Goal: Transaction & Acquisition: Book appointment/travel/reservation

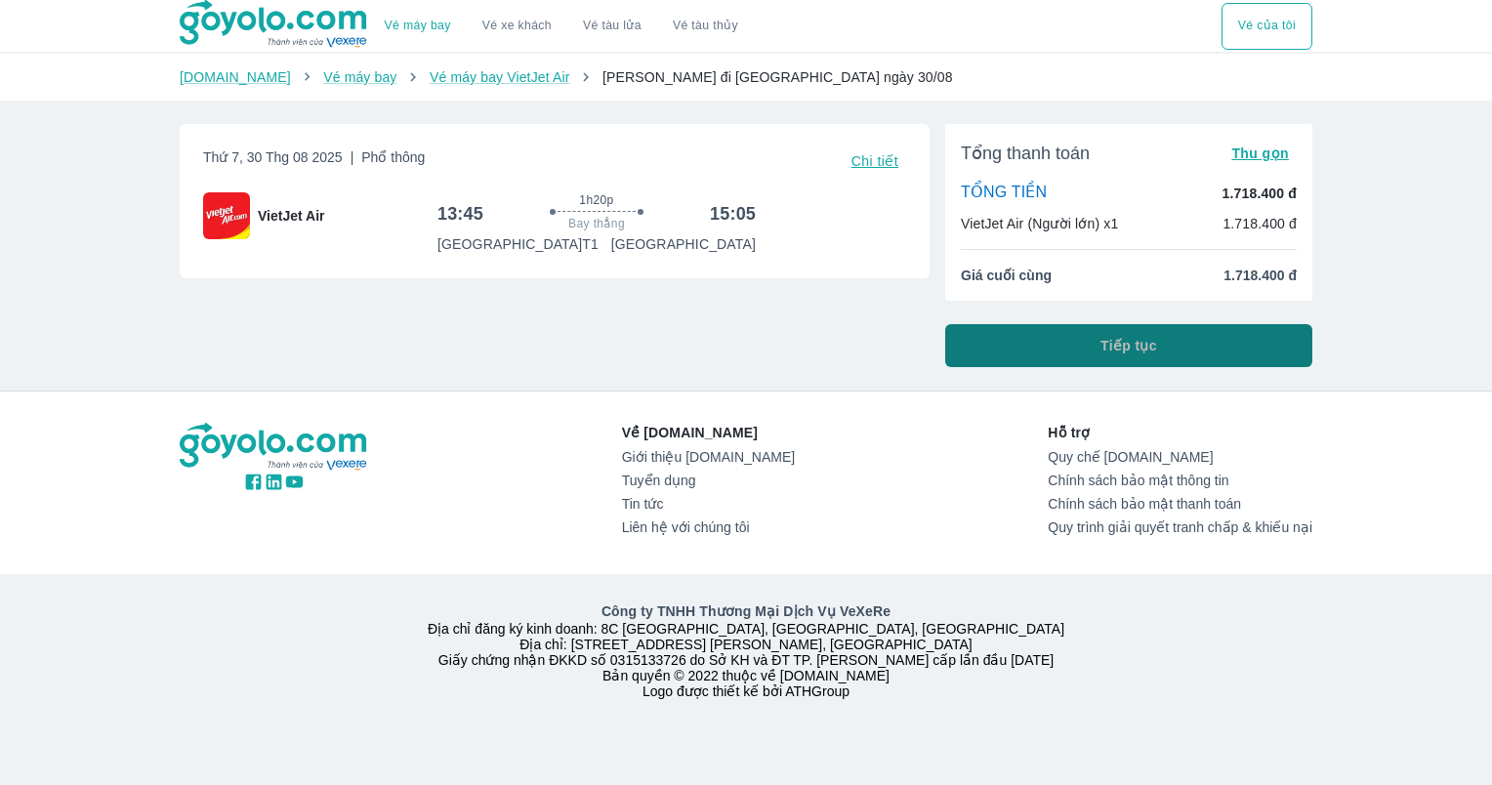
click at [1117, 350] on span "Tiếp tục" at bounding box center [1128, 346] width 57 height 20
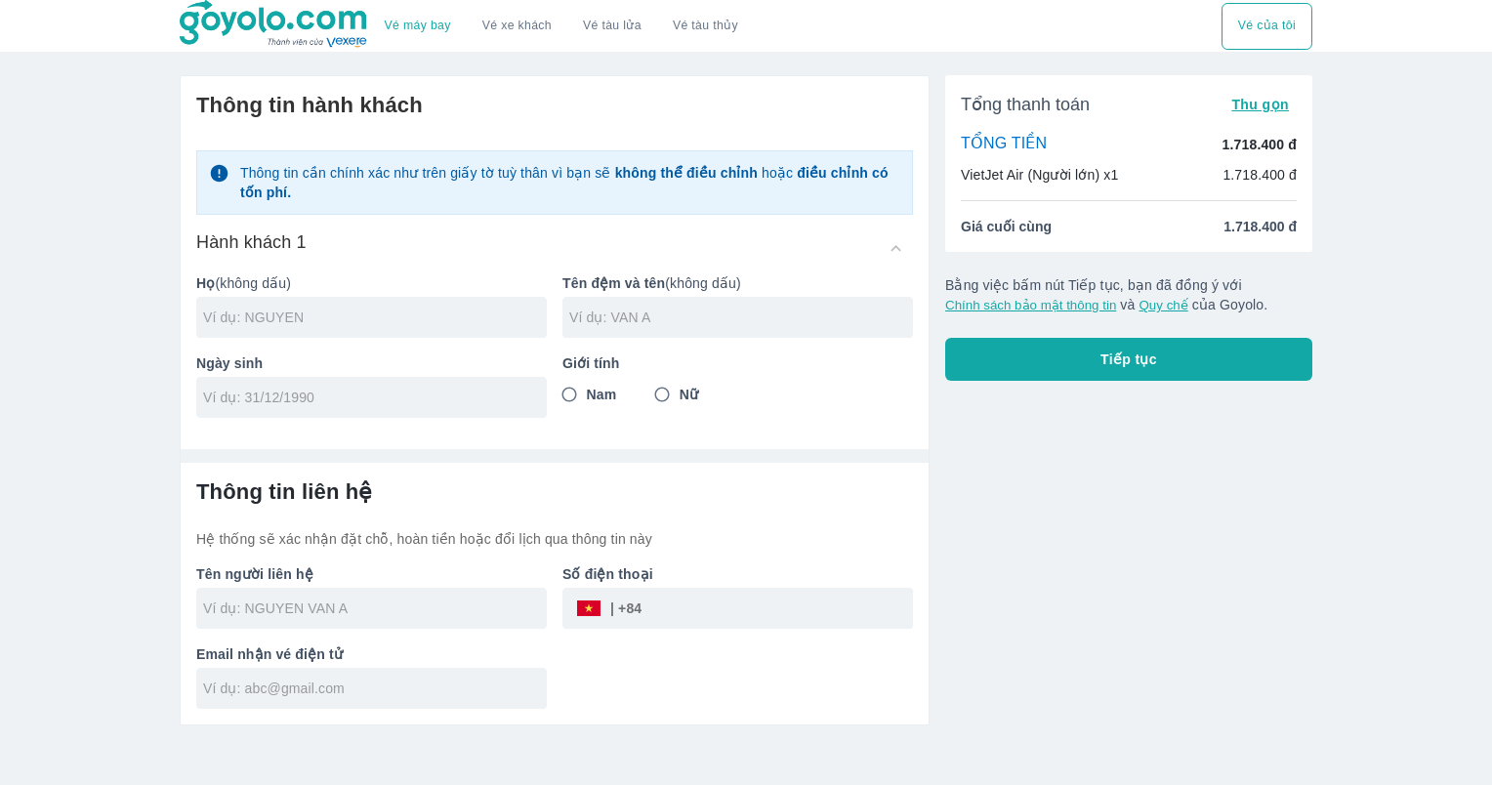
click at [444, 326] on input "text" at bounding box center [375, 318] width 344 height 20
type input "LE"
click at [664, 324] on input "text" at bounding box center [741, 318] width 344 height 20
type input "MAU HOA"
click at [320, 393] on input "tel" at bounding box center [365, 398] width 324 height 20
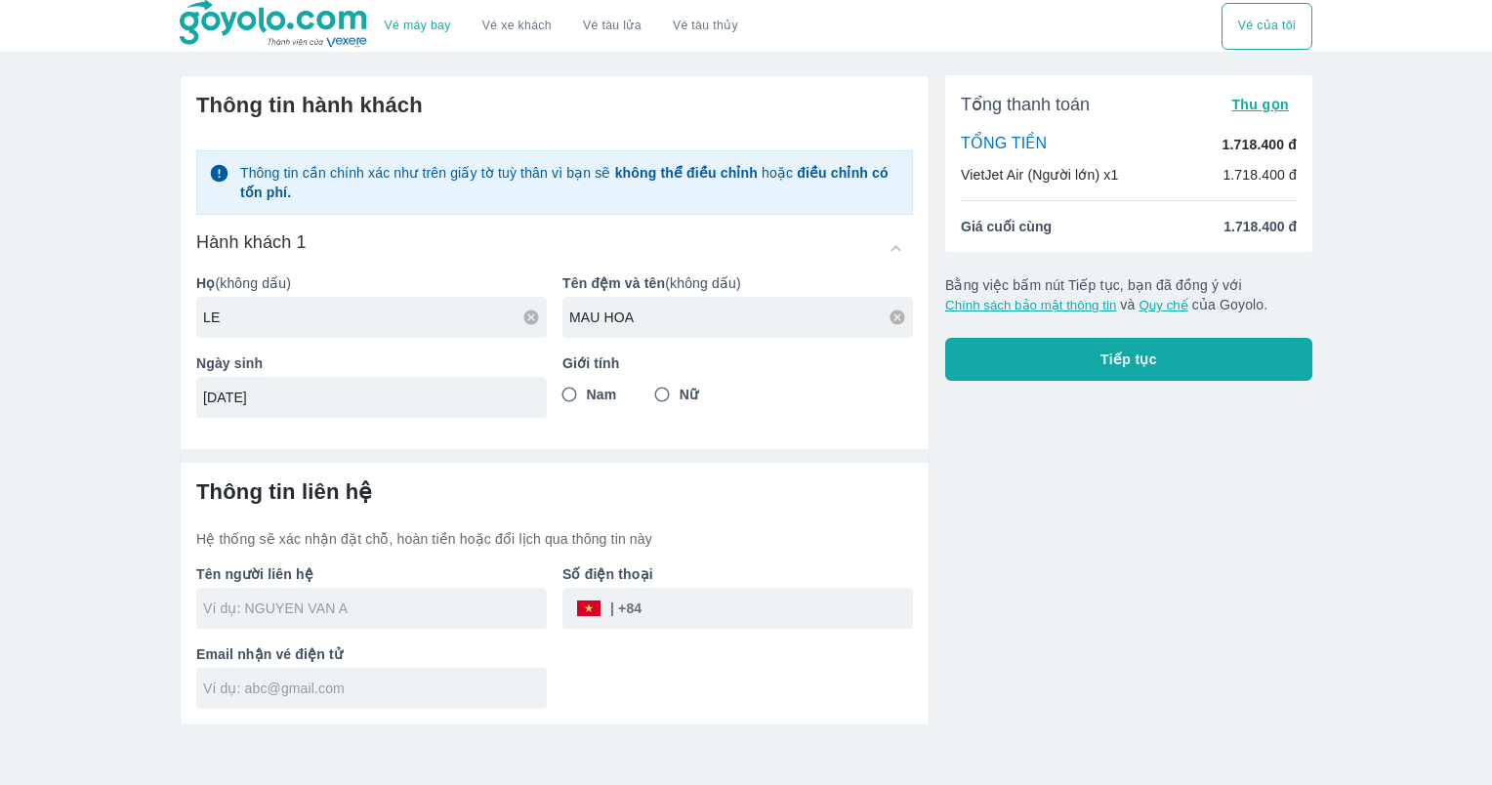
type input "08/10/1984"
click at [566, 391] on input "Nam" at bounding box center [569, 394] width 35 height 35
radio input "true"
click at [476, 598] on input "text" at bounding box center [375, 608] width 344 height 20
type input "LE MAU HOA"
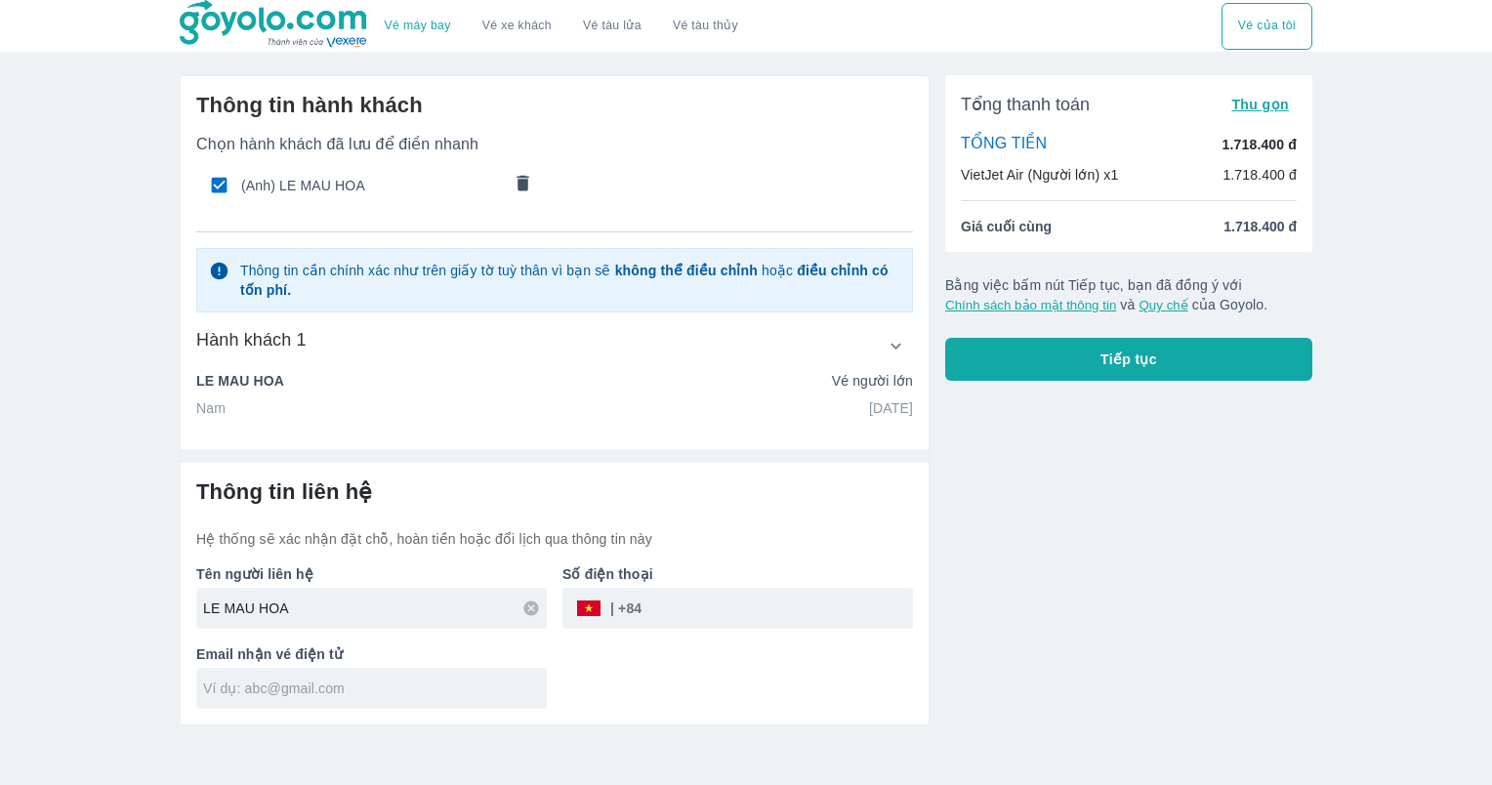
click at [714, 606] on input "tel" at bounding box center [776, 608] width 271 height 47
type input "0949624678"
click at [347, 692] on input "text" at bounding box center [375, 689] width 344 height 20
type input "lemautung@gmail.com"
click at [1117, 358] on span "Tiếp tục" at bounding box center [1128, 360] width 57 height 20
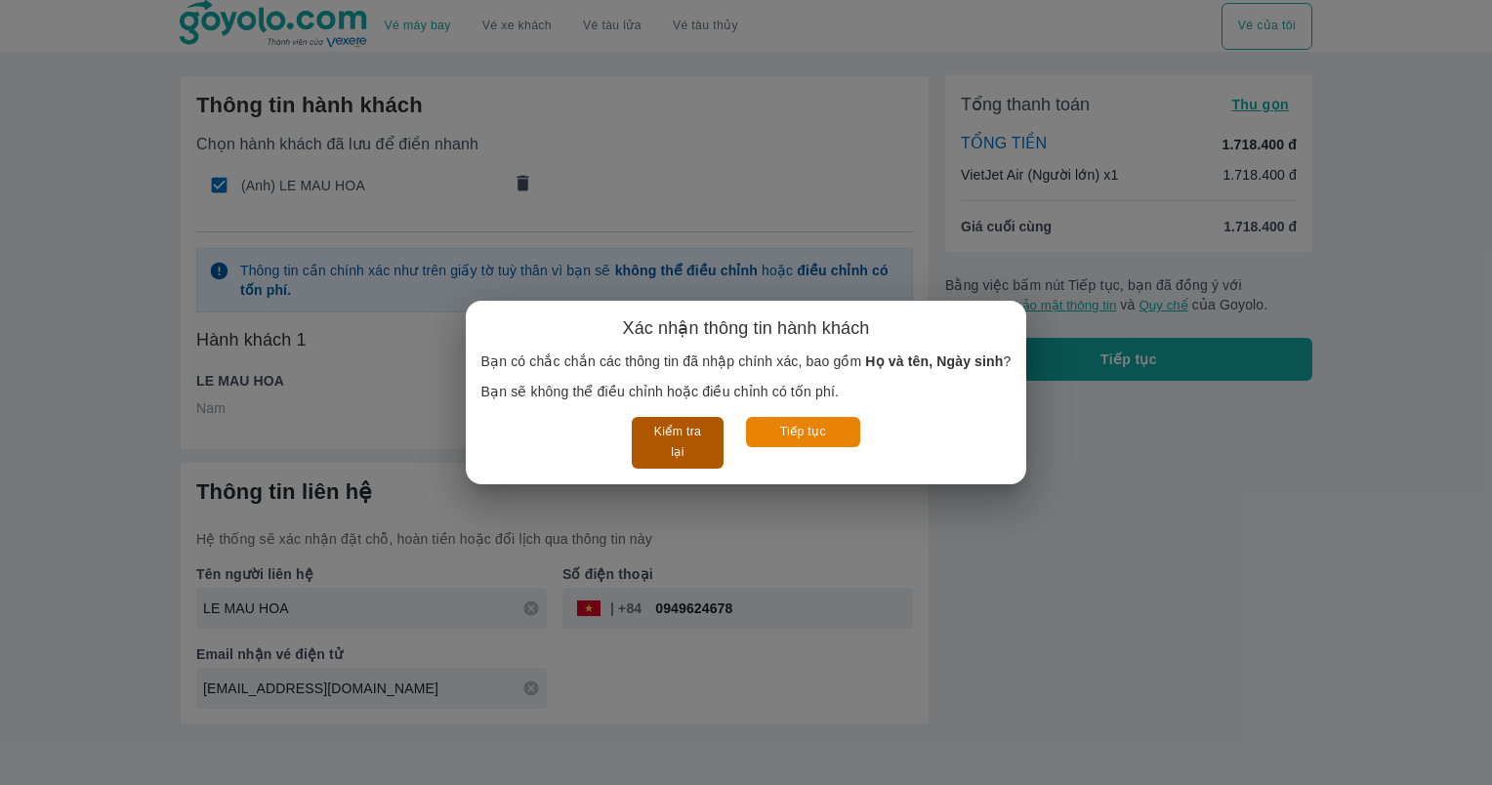
click at [666, 436] on button "Kiểm tra lại" at bounding box center [677, 443] width 91 height 52
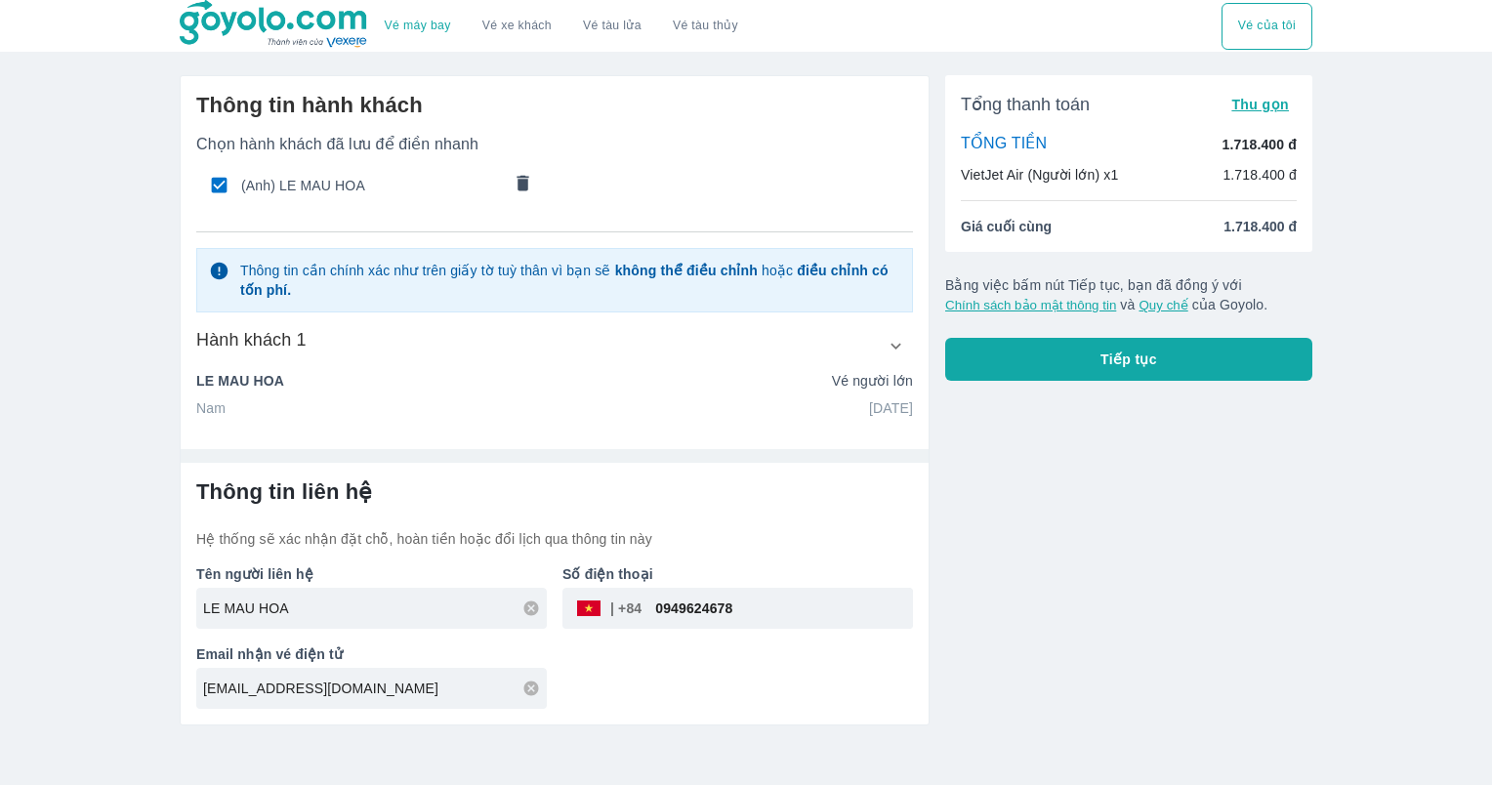
click at [1097, 360] on button "Tiếp tục" at bounding box center [1128, 359] width 367 height 43
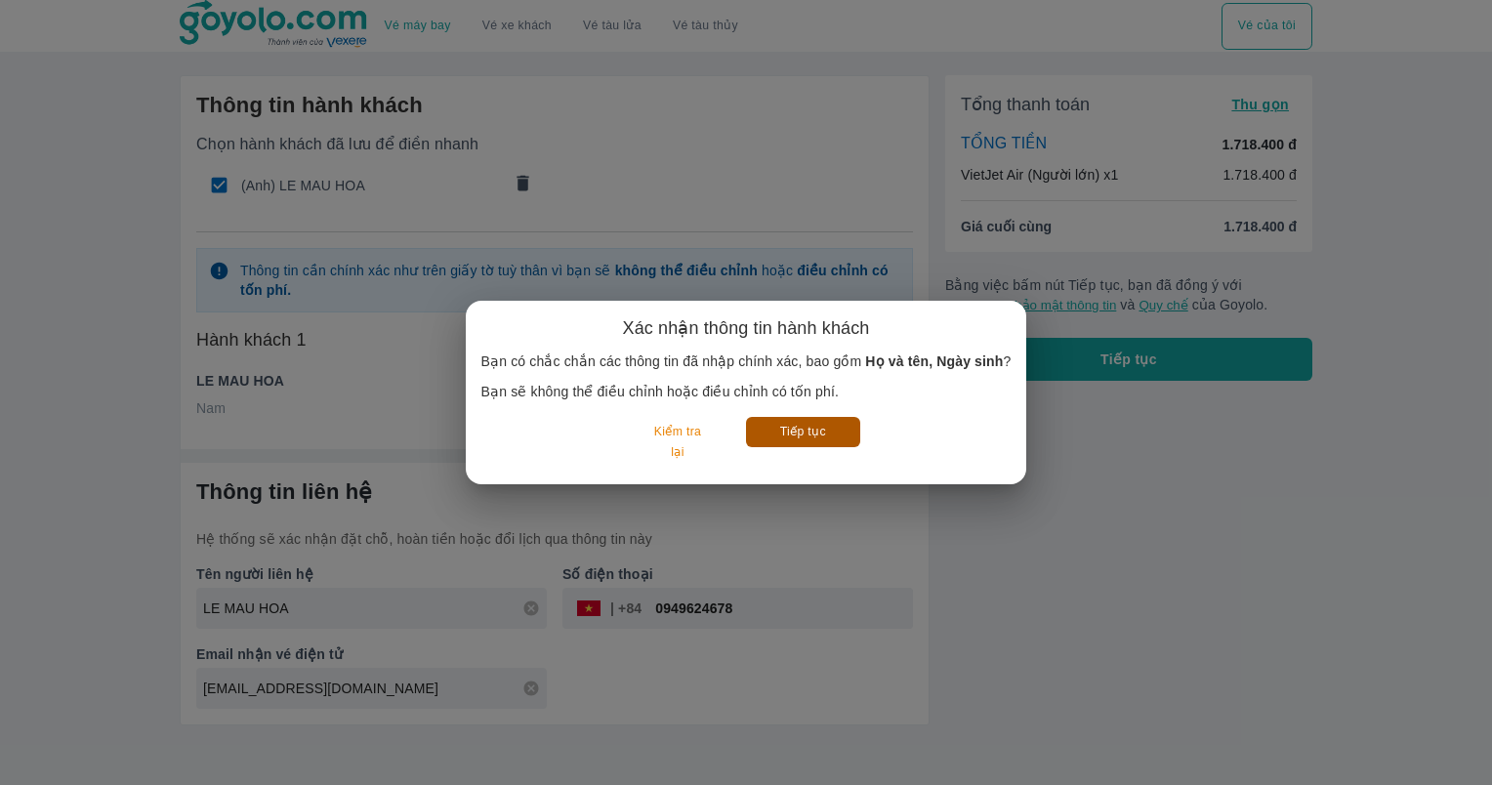
click at [792, 431] on button "Tiếp tục" at bounding box center [803, 432] width 114 height 30
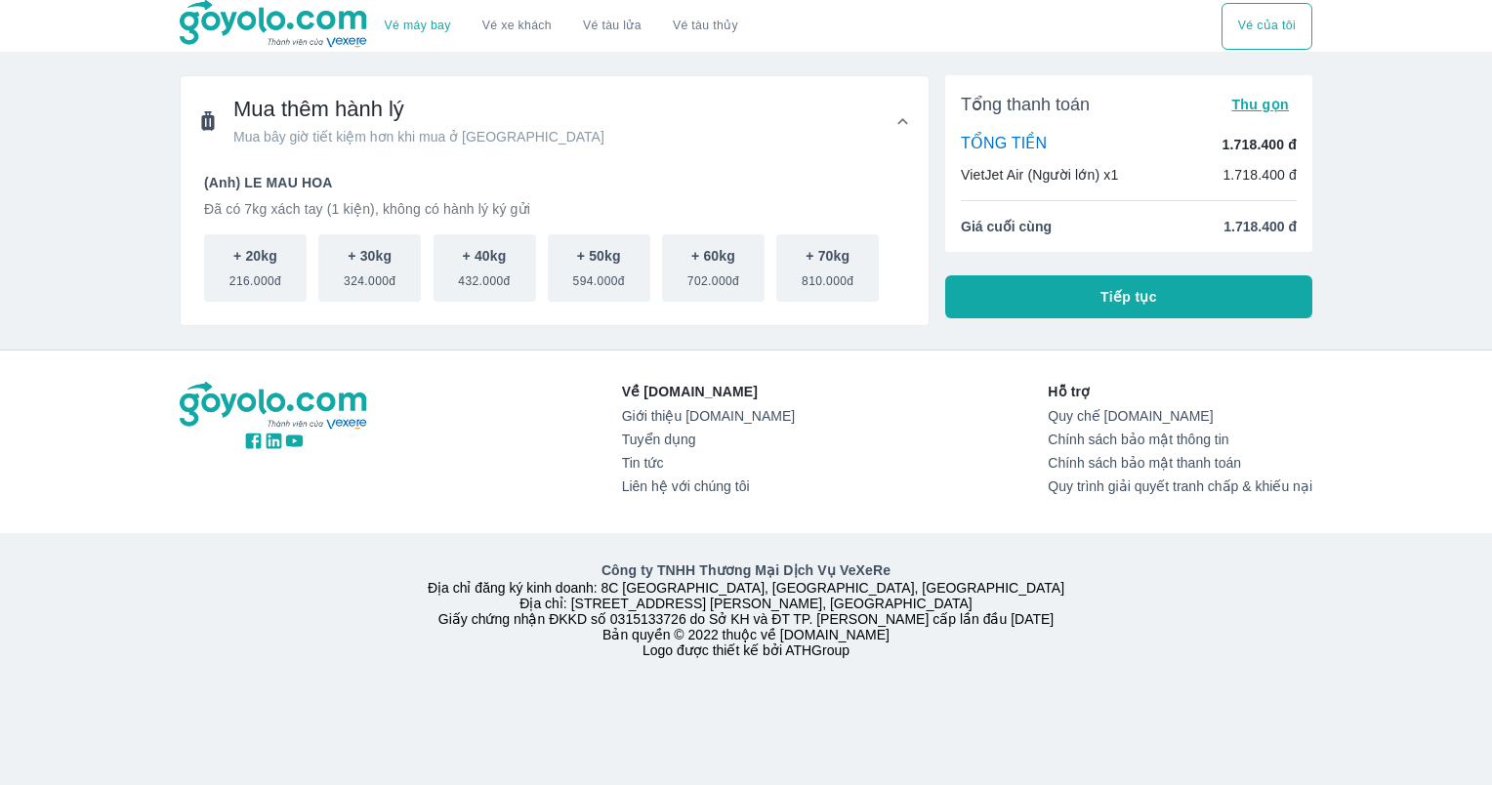
click at [1109, 296] on span "Tiếp tục" at bounding box center [1128, 297] width 57 height 20
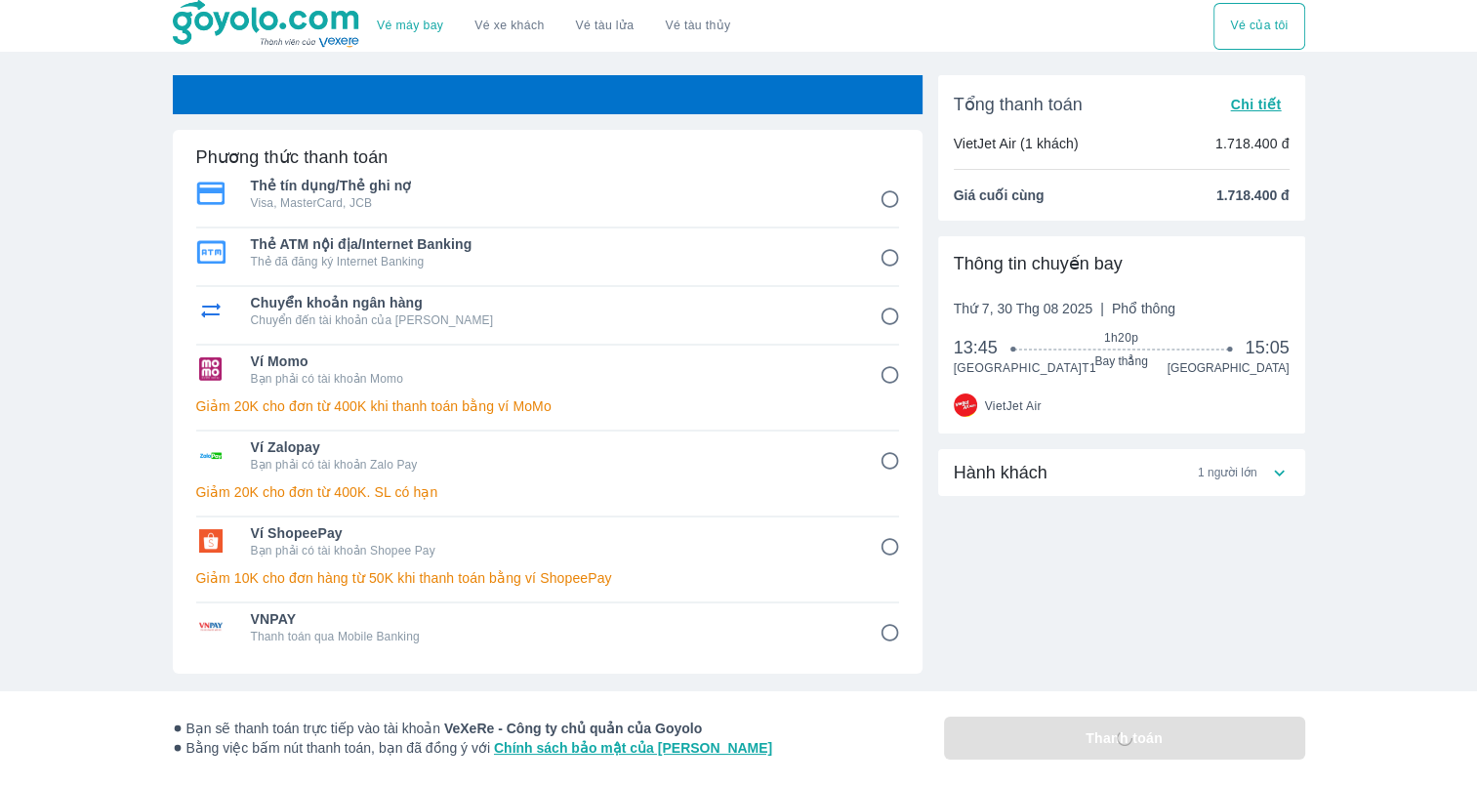
click at [895, 197] on input "1" at bounding box center [890, 200] width 38 height 38
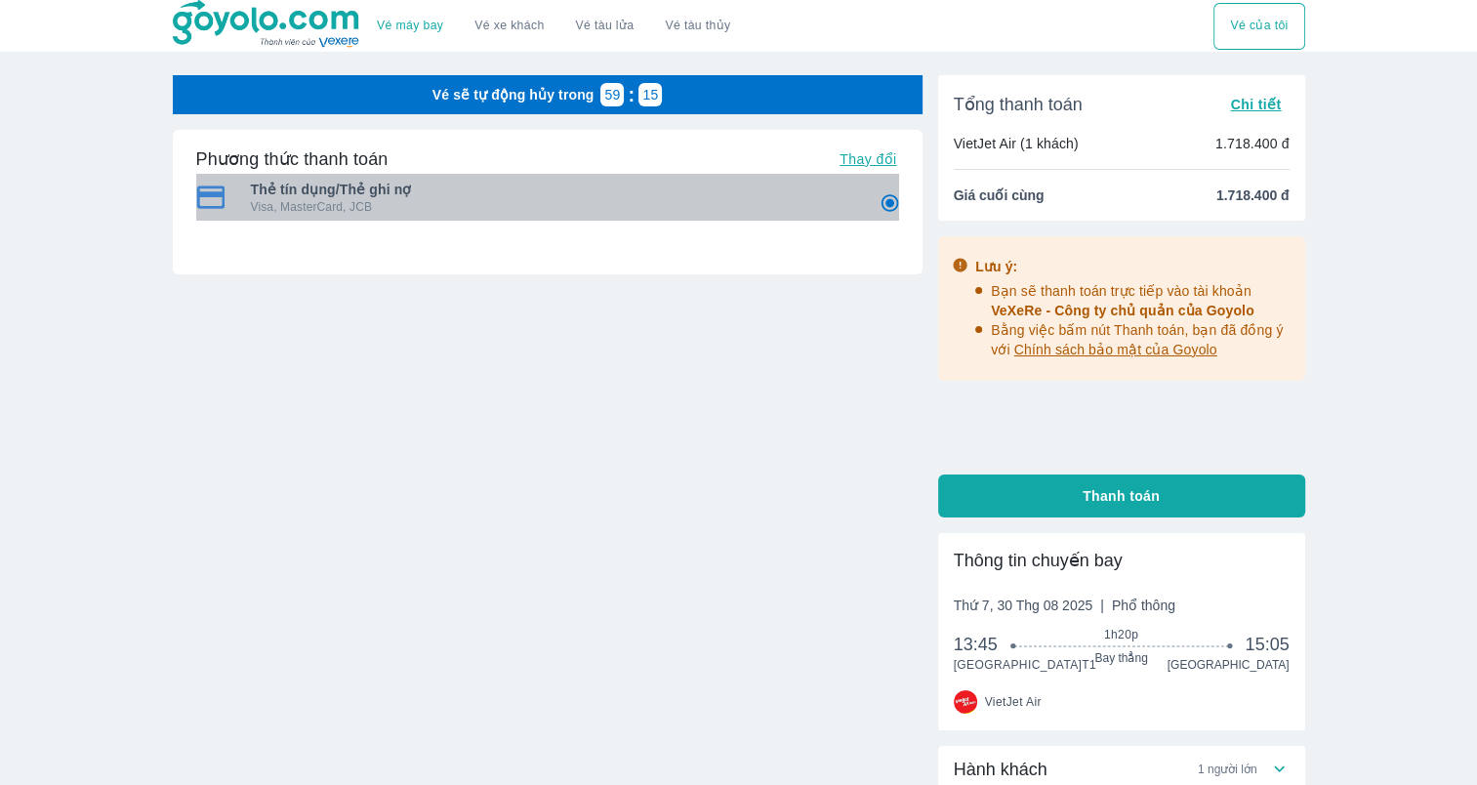
click at [719, 197] on span "Thẻ tín dụng/Thẻ ghi nợ" at bounding box center [551, 190] width 601 height 20
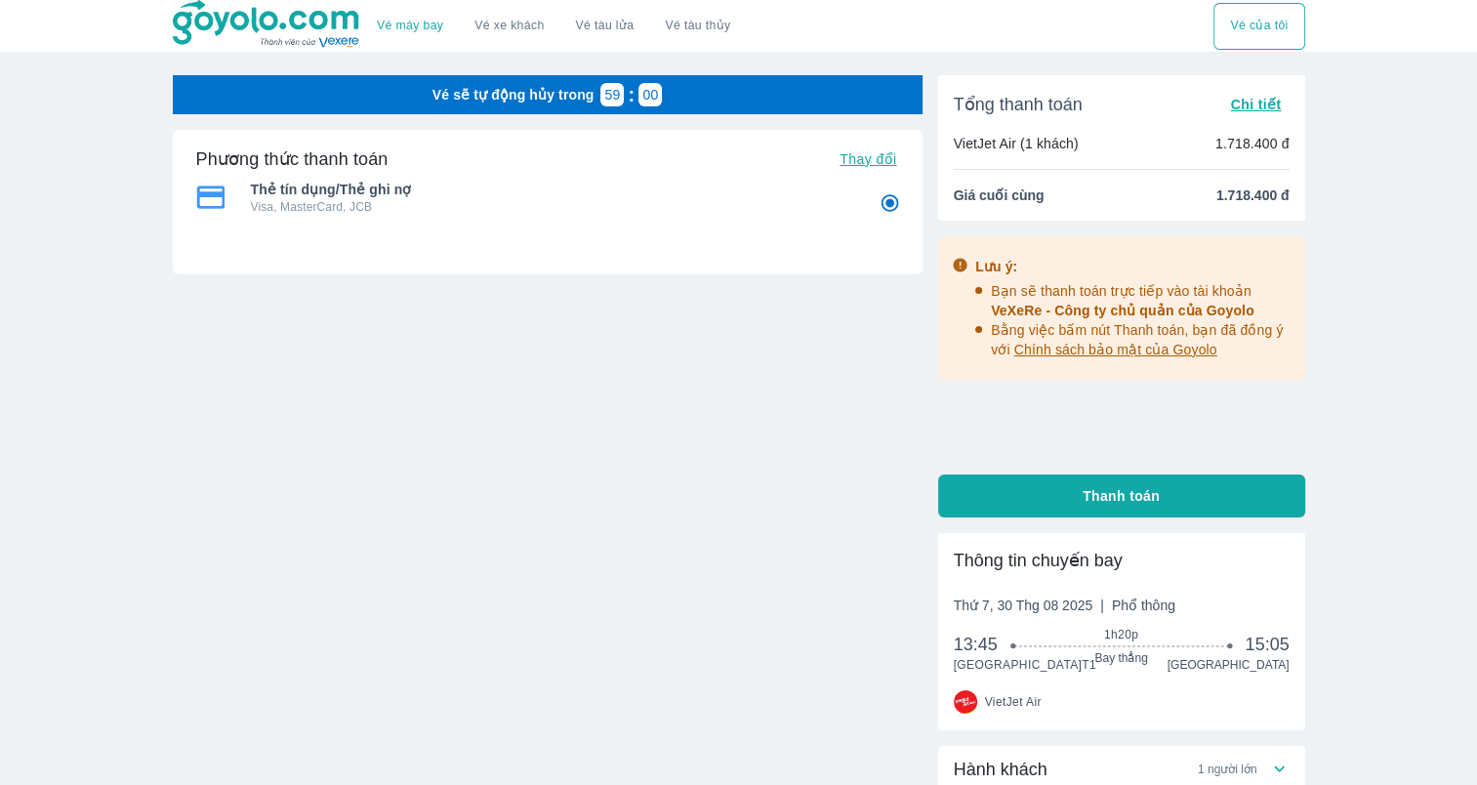
click at [1169, 350] on span "Chính sách bảo mật của Goyolo" at bounding box center [1115, 350] width 203 height 16
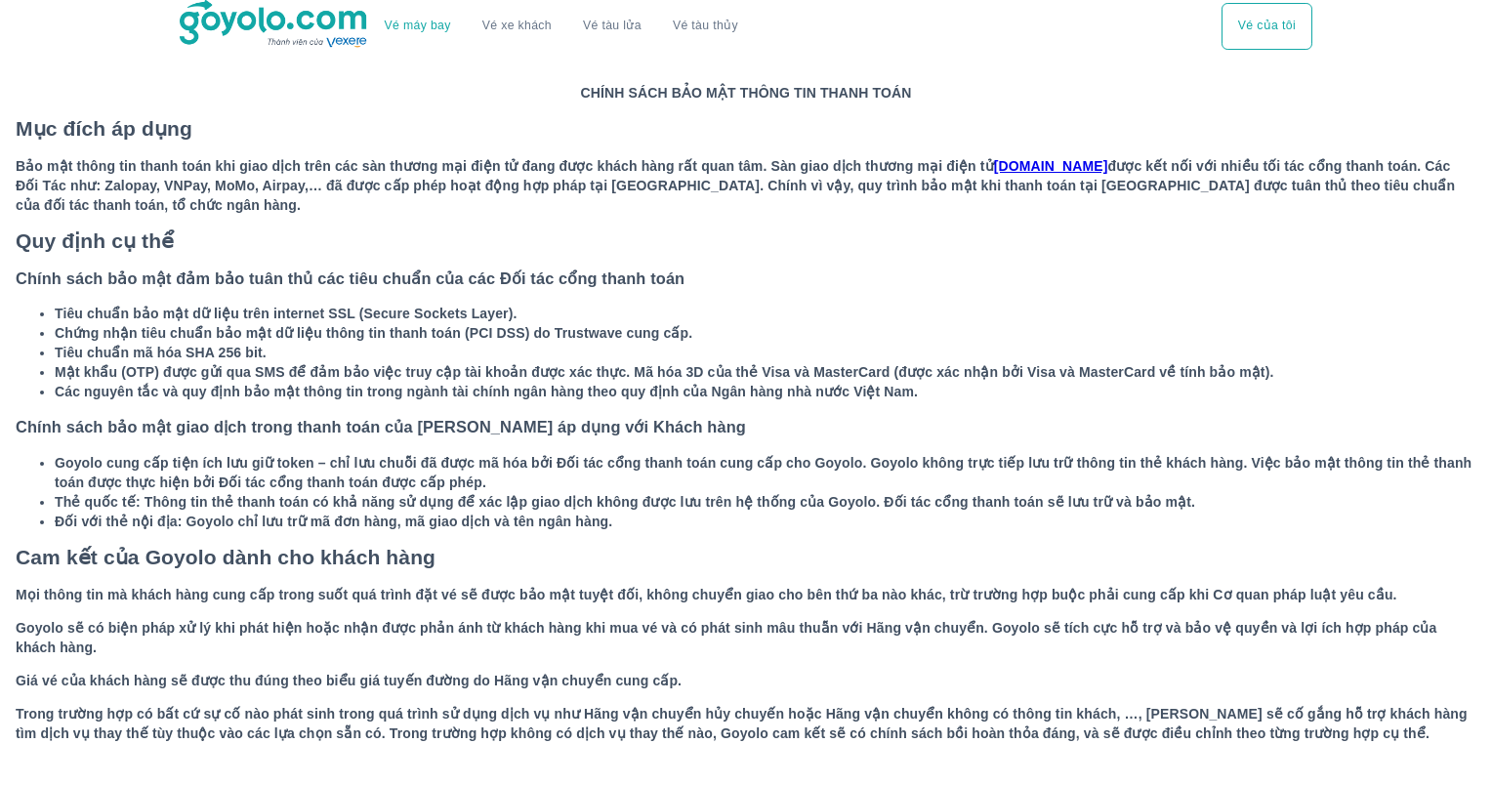
click at [1290, 34] on button "Vé của tôi" at bounding box center [1266, 26] width 91 height 47
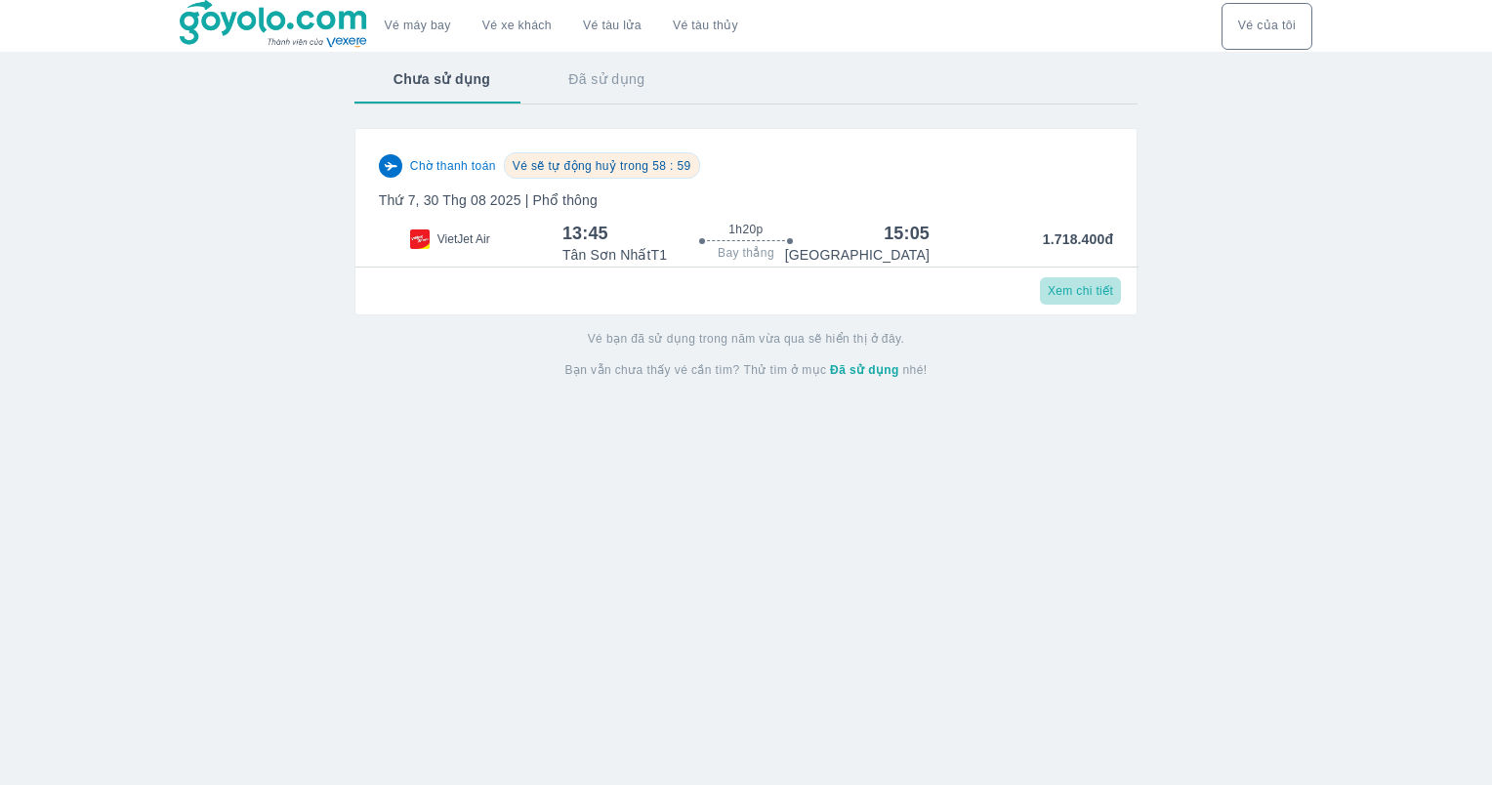
click at [1094, 290] on span "Xem chi tiết" at bounding box center [1080, 291] width 65 height 16
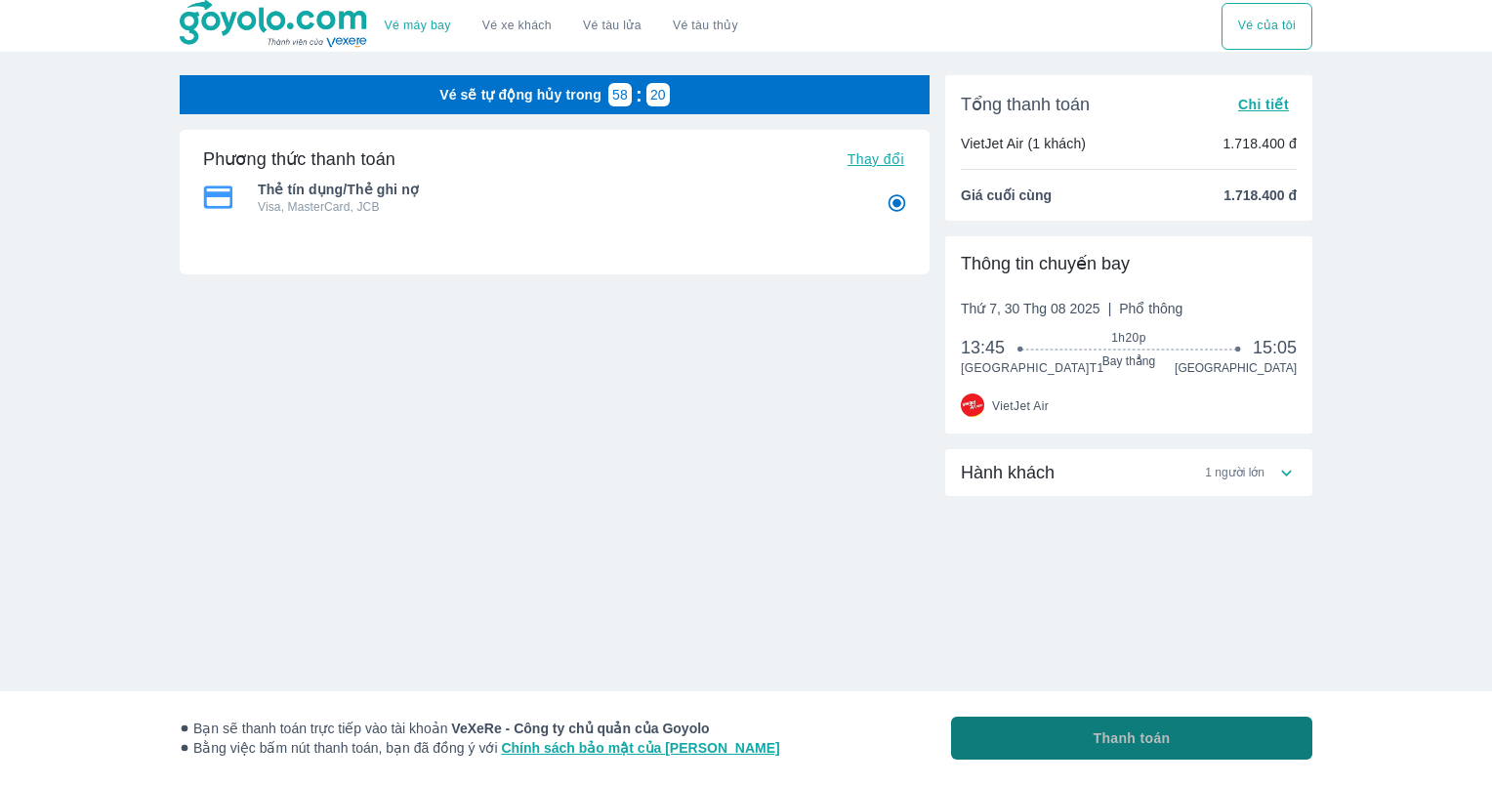
click at [1136, 740] on span "Thanh toán" at bounding box center [1131, 738] width 77 height 20
radio input "false"
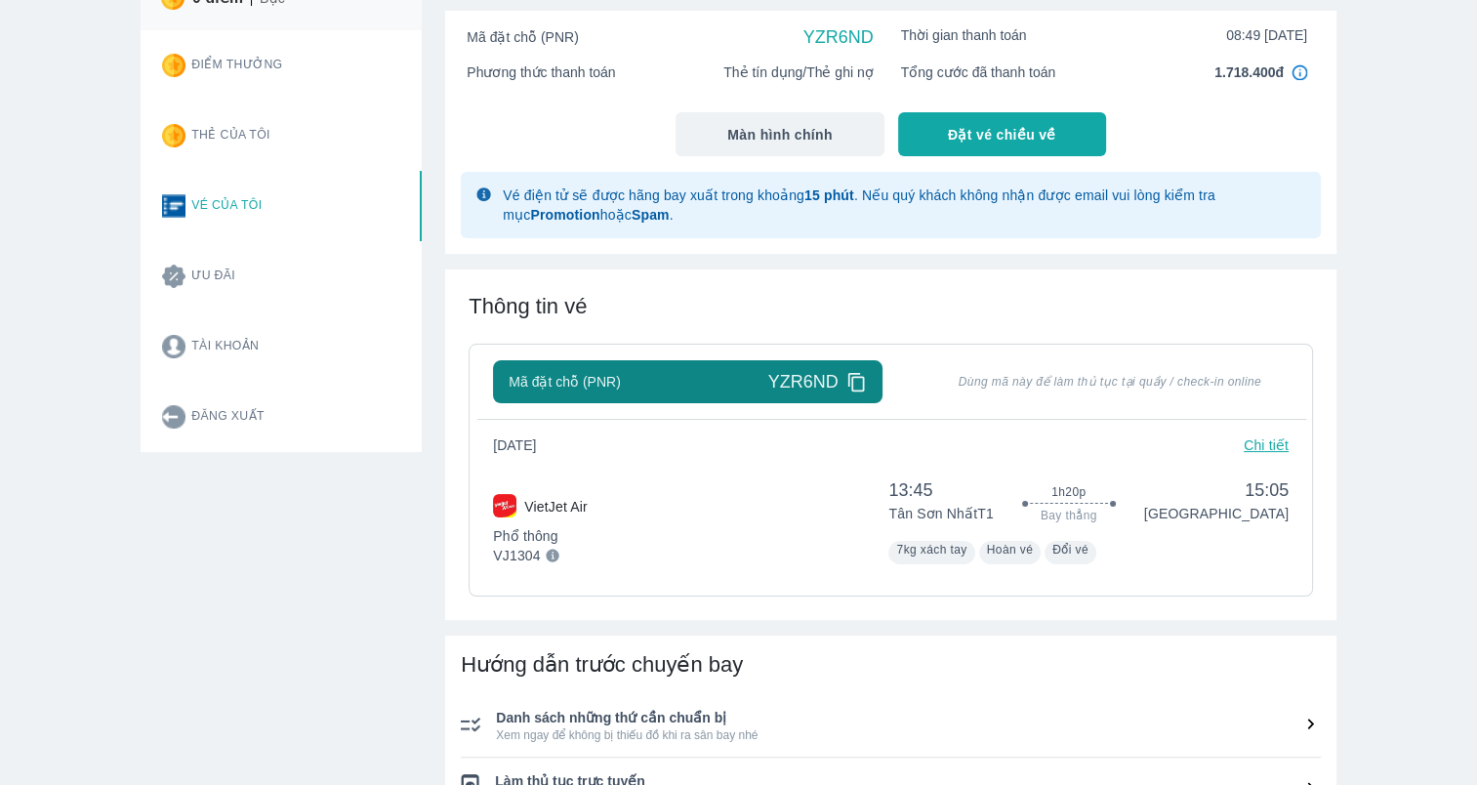
scroll to position [293, 0]
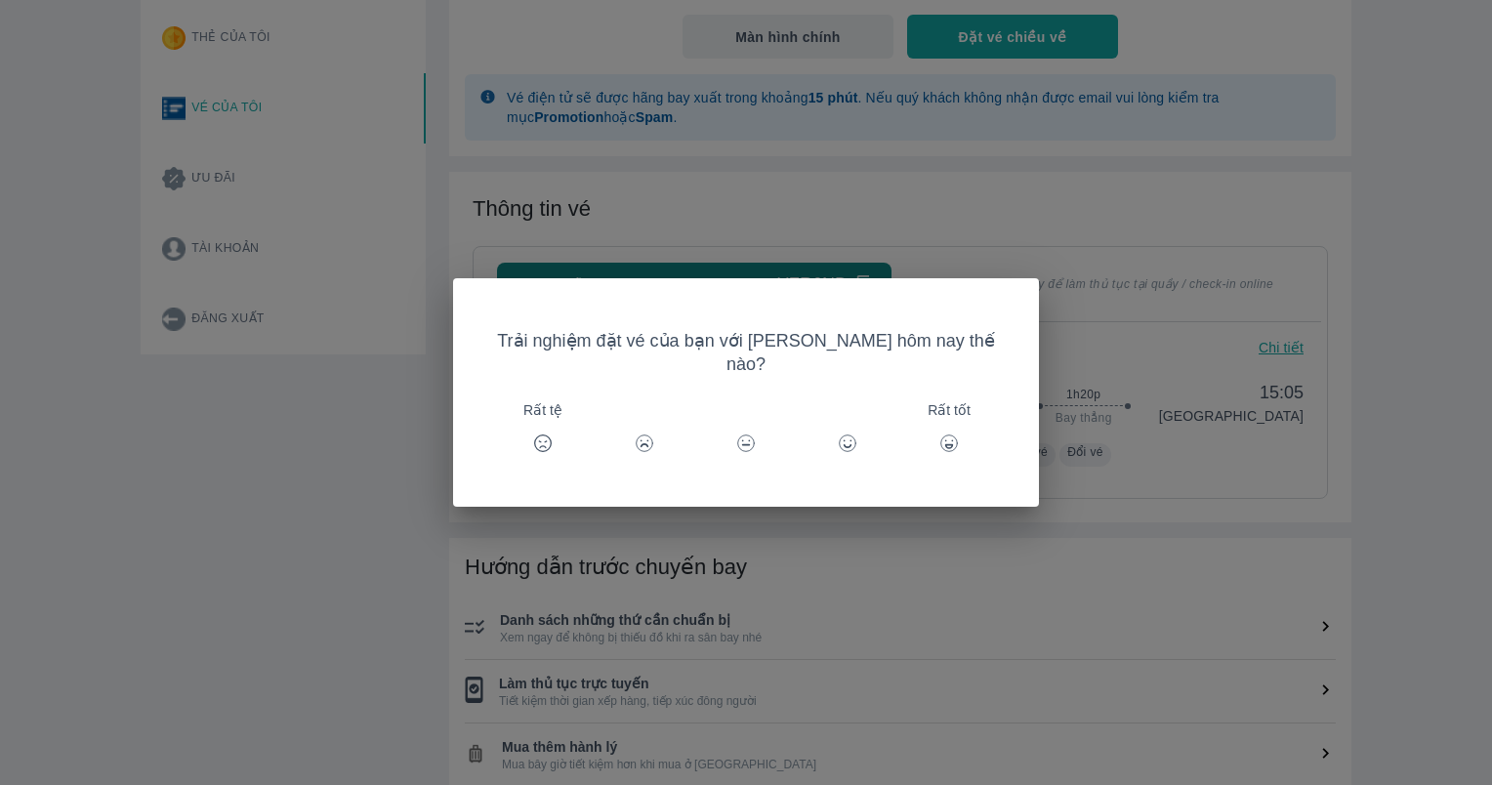
click at [1086, 591] on div "Trải nghiệm đặt vé của bạn với Goyolo hôm nay thế nào? Rất tệ Rất tốt" at bounding box center [746, 392] width 1492 height 785
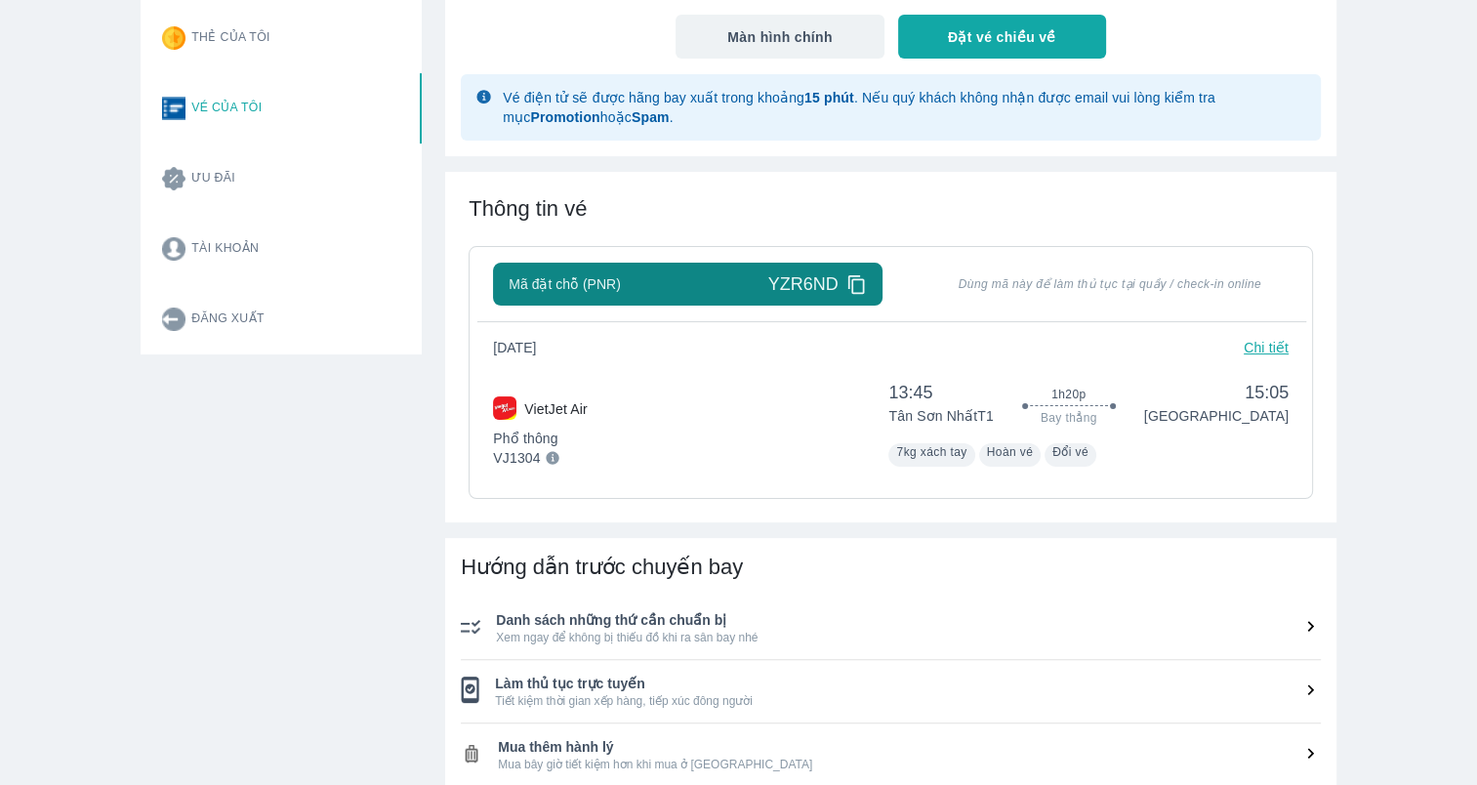
scroll to position [391, 0]
